Goal: Task Accomplishment & Management: Manage account settings

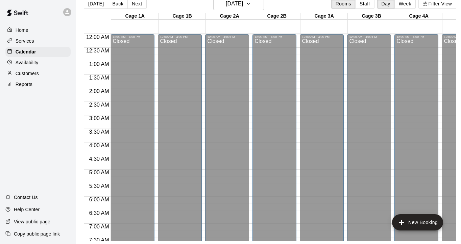
scroll to position [411, 568]
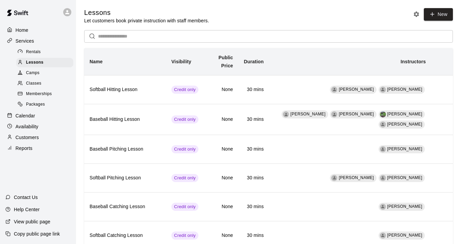
click at [29, 127] on p "Availability" at bounding box center [27, 126] width 23 height 7
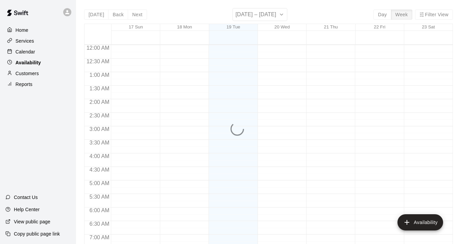
scroll to position [443, 0]
